Goal: Task Accomplishment & Management: Use online tool/utility

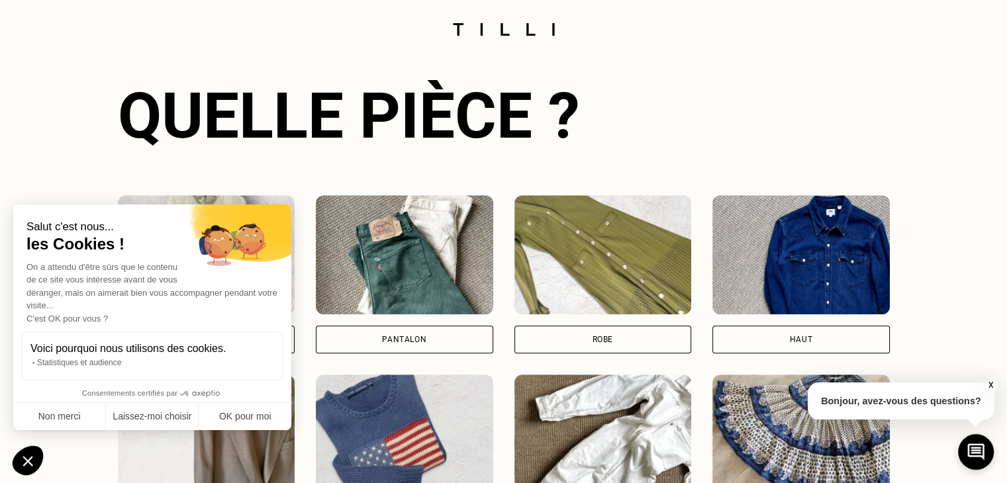
scroll to position [927, 0]
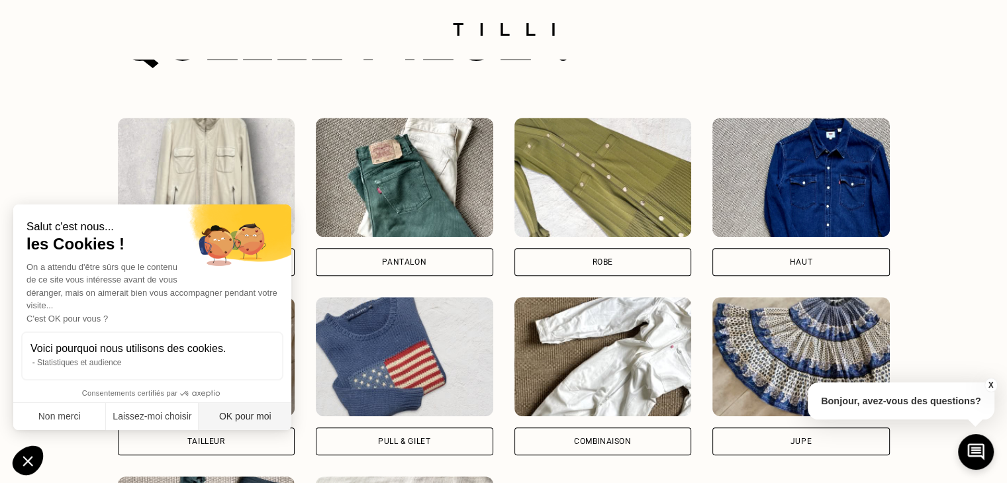
click at [240, 410] on button "OK pour moi" at bounding box center [245, 417] width 93 height 28
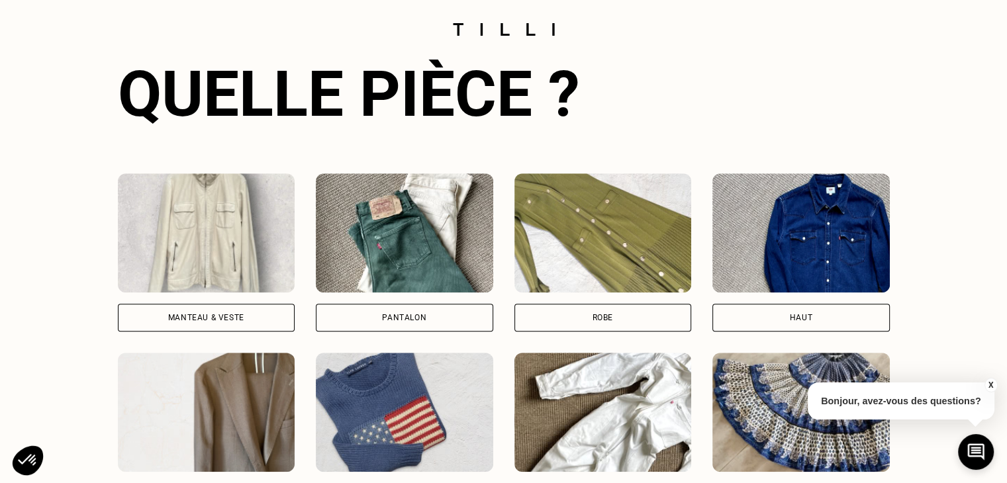
scroll to position [861, 0]
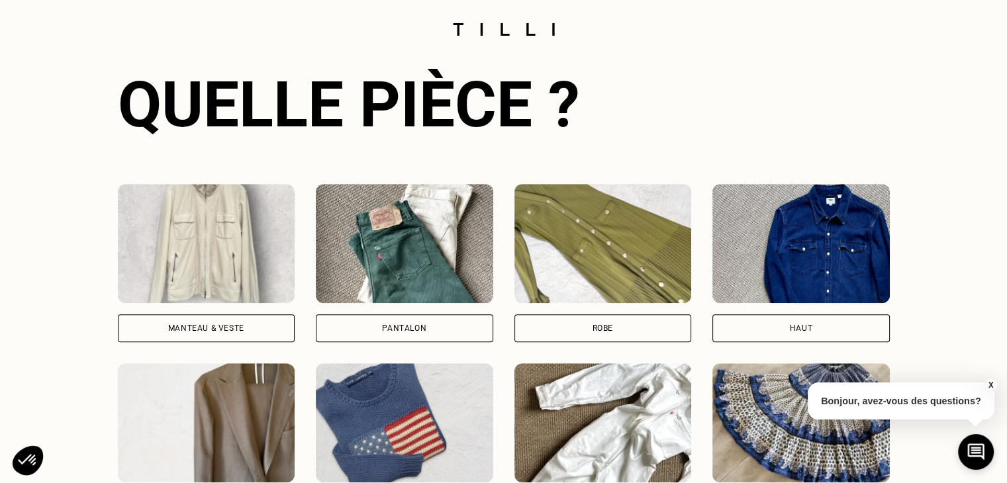
click at [217, 264] on img at bounding box center [207, 243] width 178 height 119
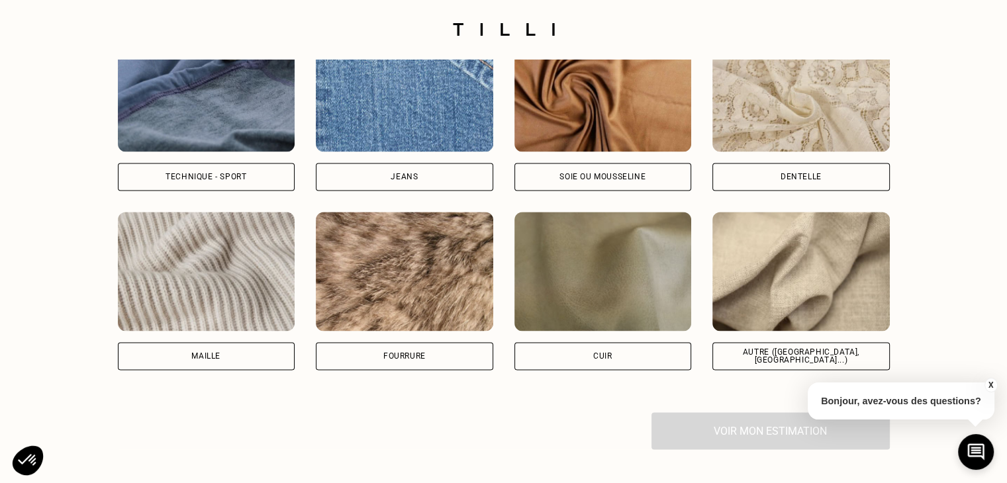
scroll to position [1788, 0]
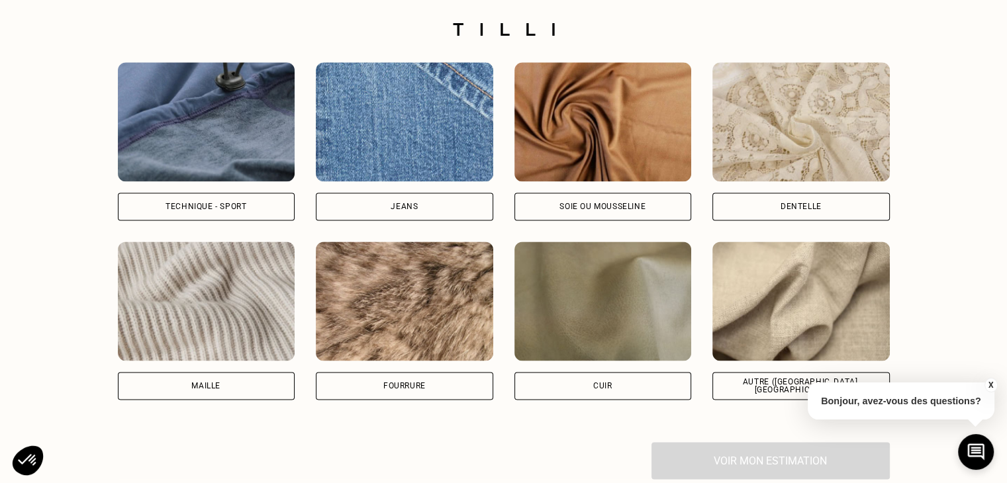
click at [238, 144] on img at bounding box center [207, 121] width 178 height 119
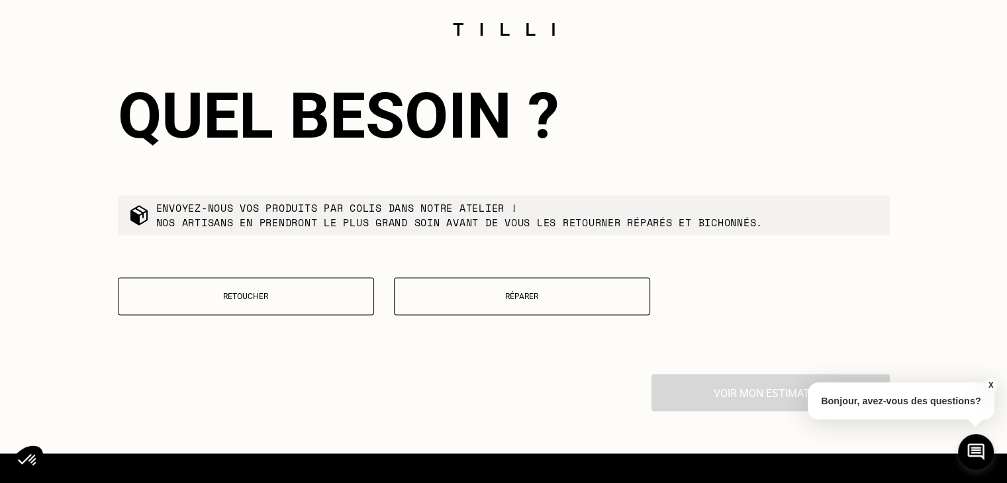
scroll to position [2217, 0]
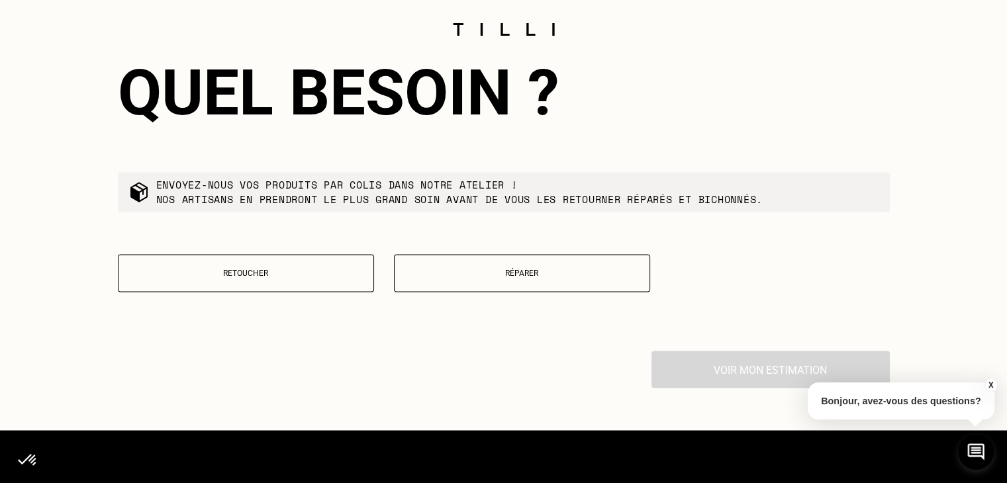
click at [454, 292] on button "Réparer" at bounding box center [522, 273] width 256 height 38
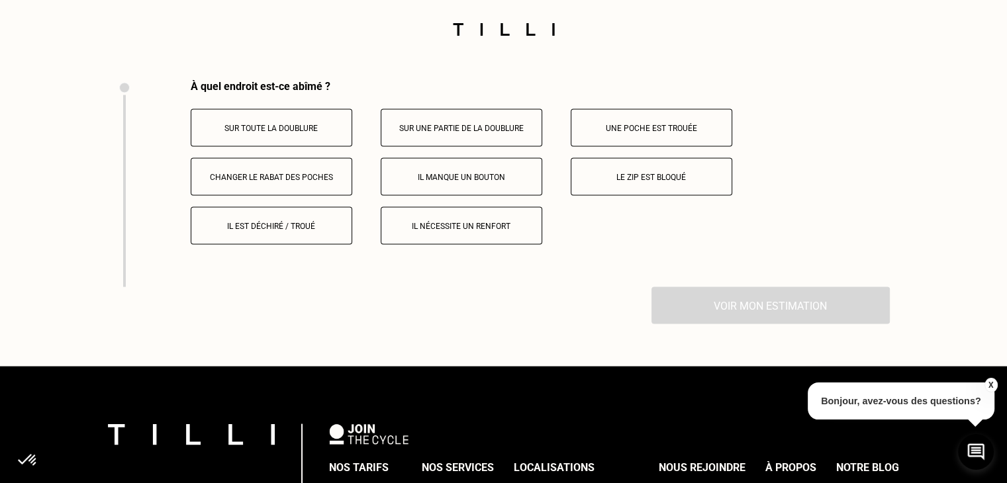
scroll to position [2466, 0]
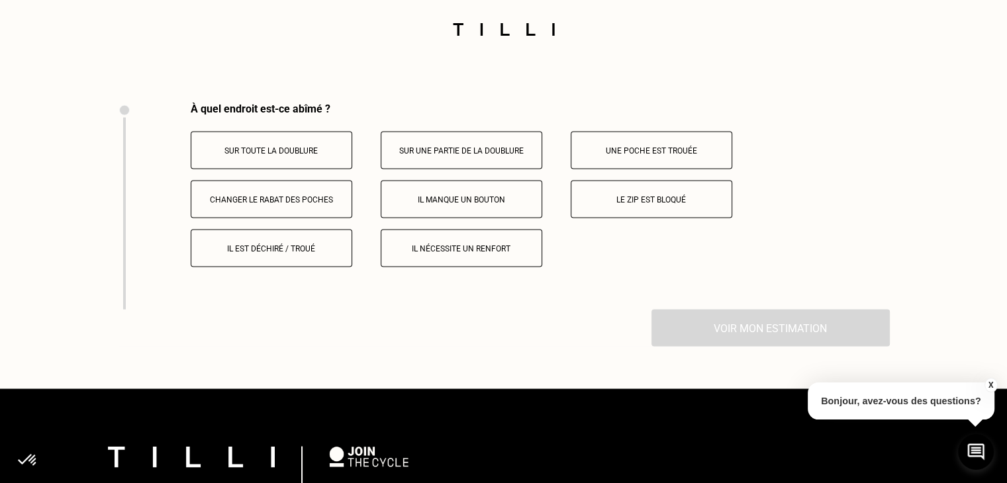
click at [292, 151] on p "Sur toute la doublure" at bounding box center [271, 150] width 147 height 9
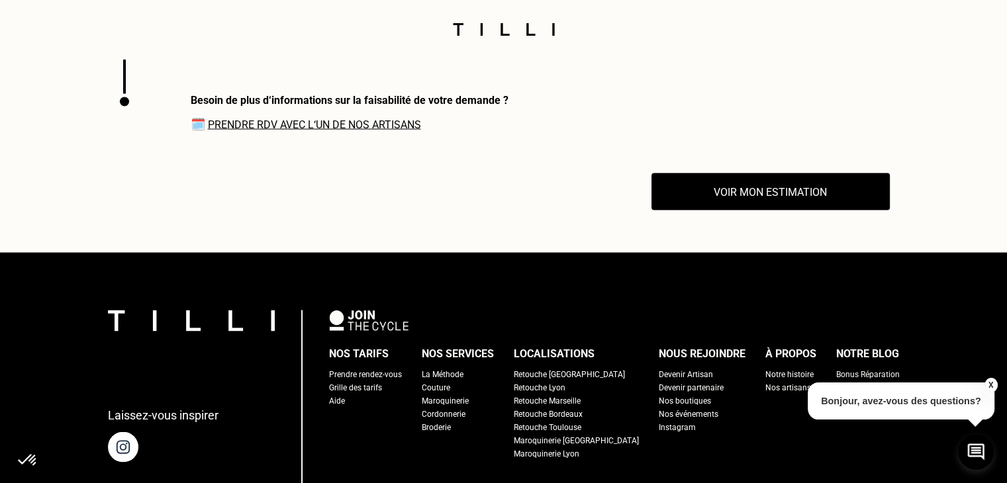
scroll to position [2632, 0]
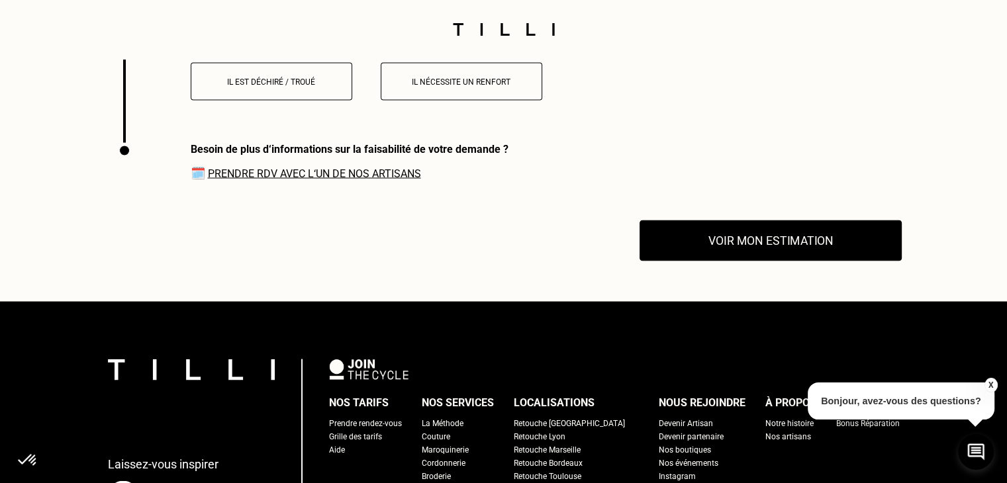
click at [757, 253] on button "Voir mon estimation" at bounding box center [771, 241] width 262 height 41
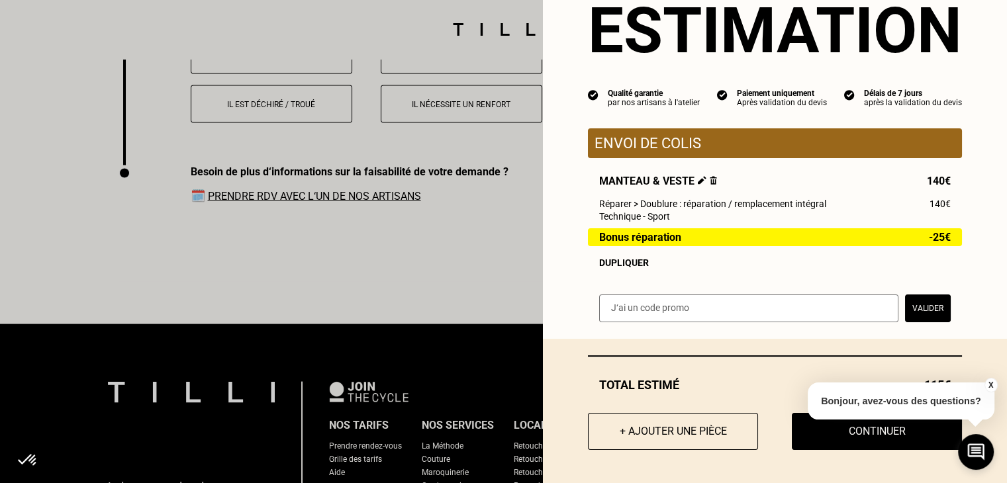
scroll to position [2566, 0]
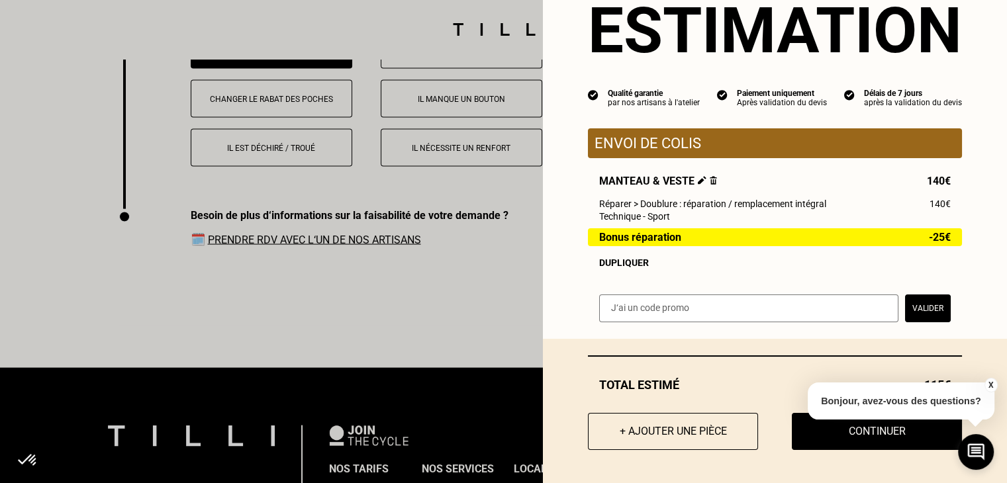
click at [672, 311] on input "text" at bounding box center [748, 309] width 299 height 28
paste input "[URL][DOMAIN_NAME]"
type input "[URL][DOMAIN_NAME]"
click at [735, 310] on input "text" at bounding box center [748, 309] width 299 height 28
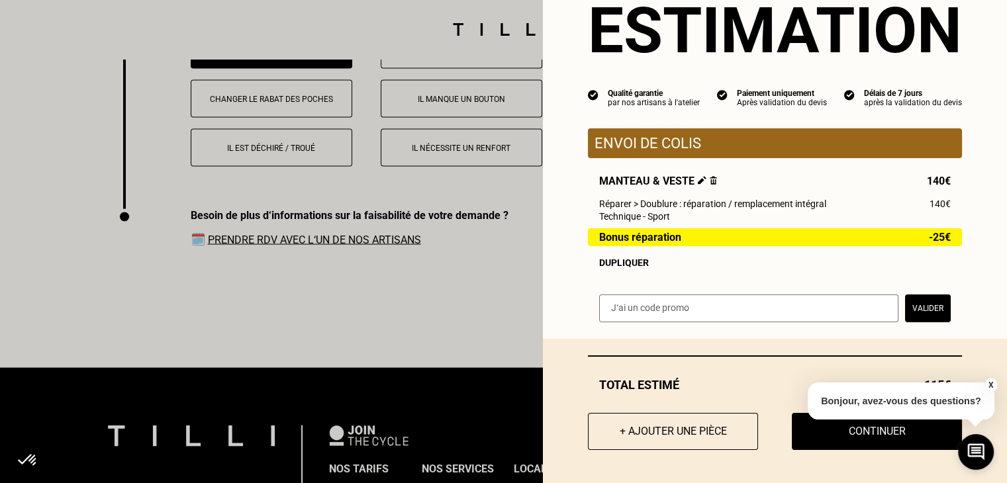
paste input "SAVFLOTTE1-00BmTy"
type input "SAVFLOTTE1-00BmTy"
click at [916, 314] on button "Valider" at bounding box center [928, 309] width 46 height 28
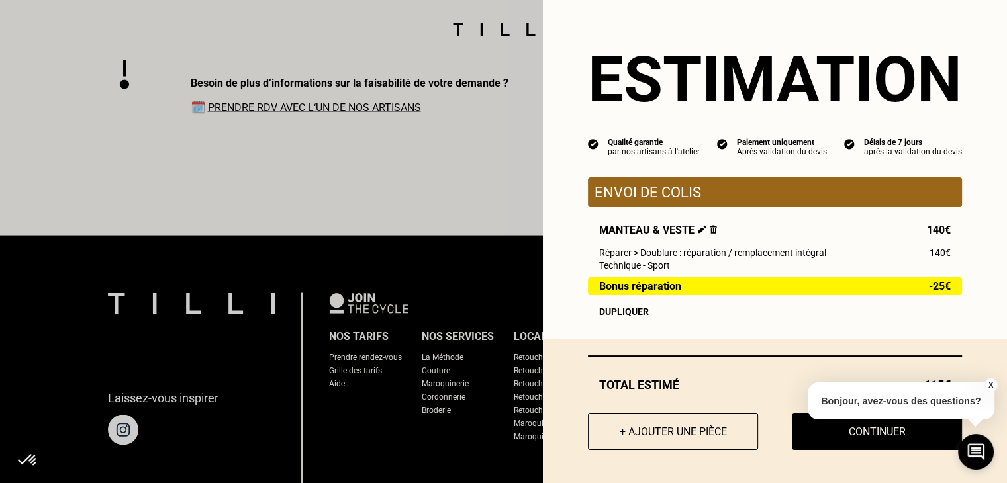
scroll to position [2765, 0]
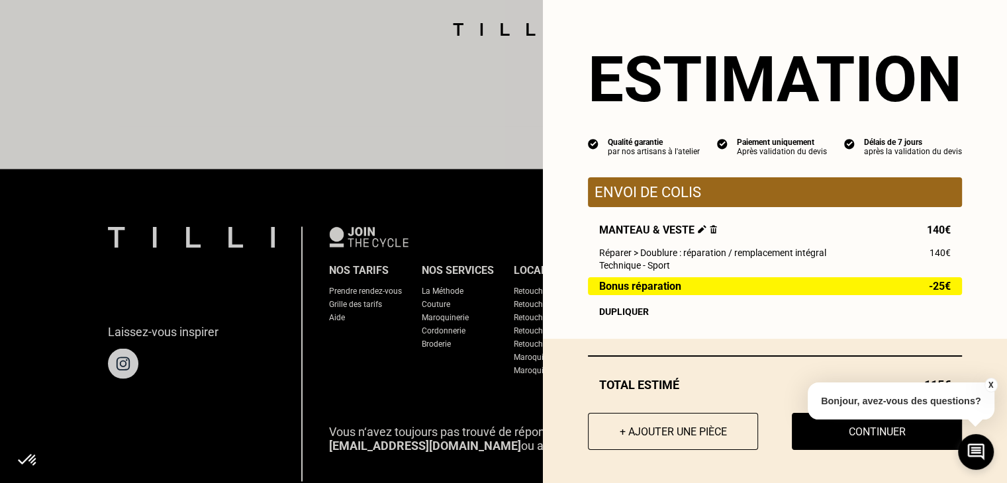
click at [989, 382] on button "X" at bounding box center [990, 385] width 13 height 15
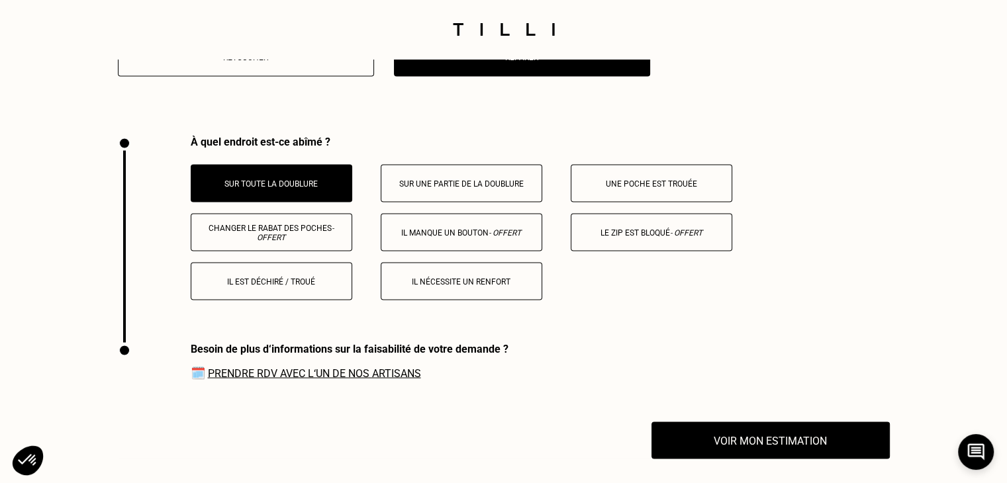
scroll to position [2433, 0]
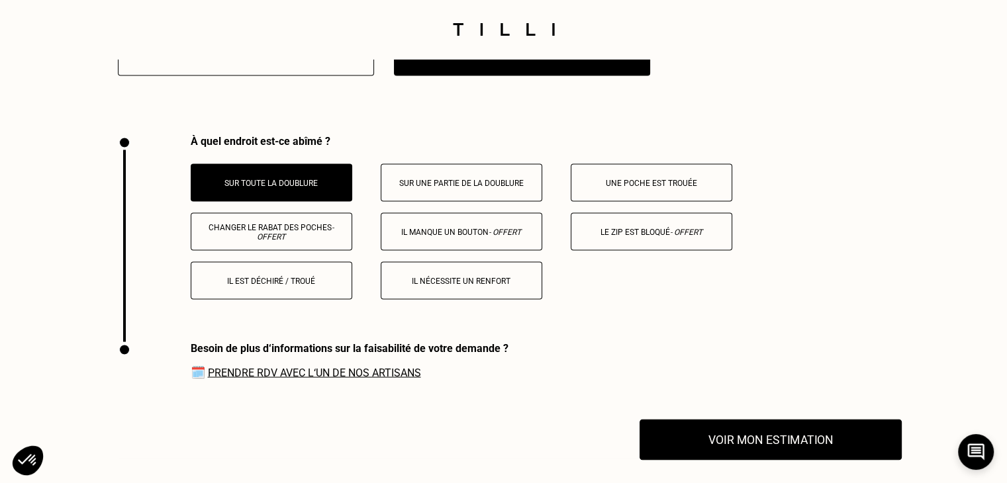
click at [771, 451] on button "Voir mon estimation" at bounding box center [771, 440] width 262 height 41
